Goal: Check status: Check status

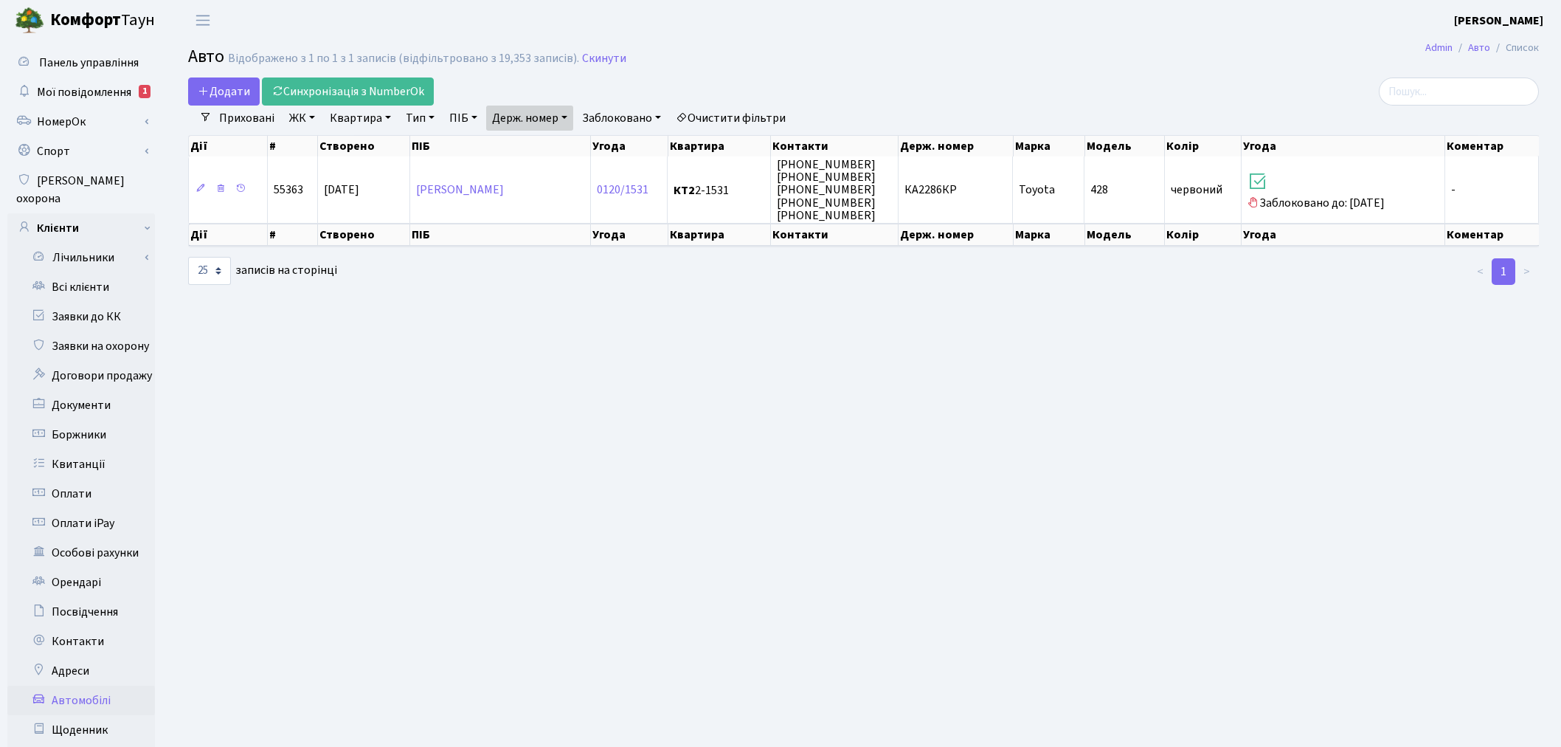
select select "25"
click at [528, 122] on link "Держ. номер" at bounding box center [529, 117] width 87 height 25
click at [561, 145] on input "КА2286КР" at bounding box center [530, 147] width 86 height 28
click at [559, 121] on link "Держ. номер" at bounding box center [529, 117] width 87 height 25
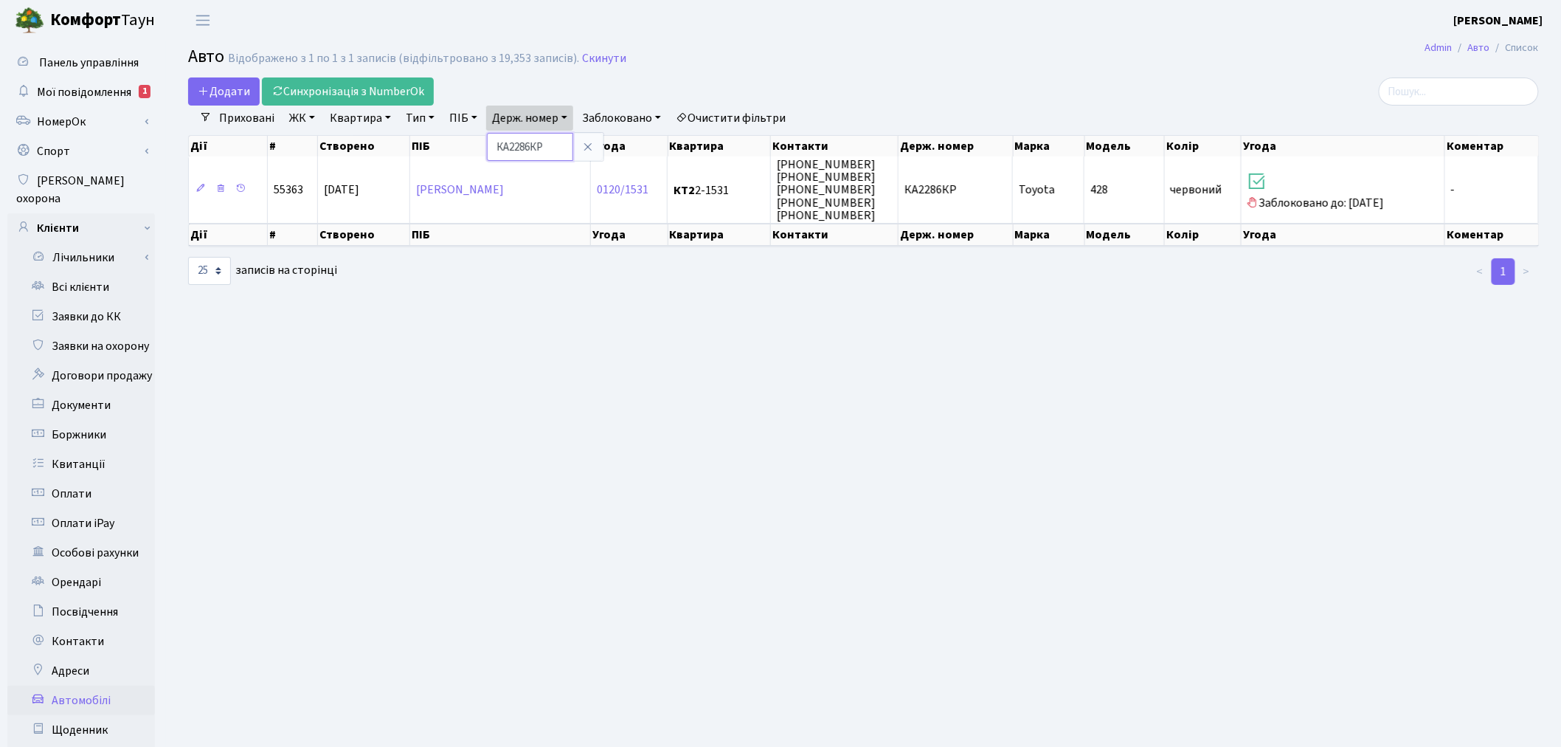
paste input "l2919lК"
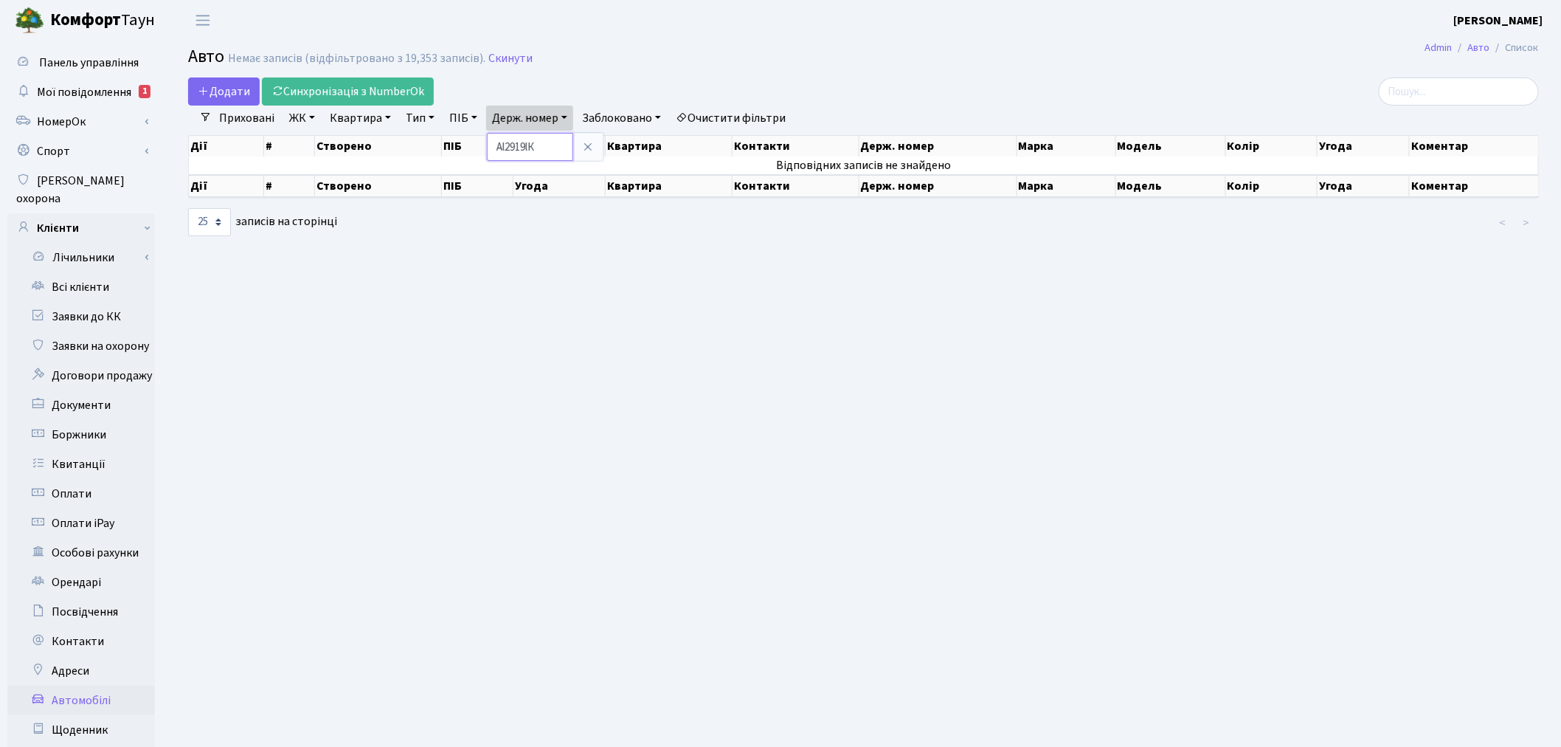
click at [512, 145] on input "Аl2919lК" at bounding box center [530, 147] width 86 height 28
click at [566, 149] on input "2919lК" at bounding box center [530, 147] width 86 height 28
type input "2919"
